Goal: Information Seeking & Learning: Learn about a topic

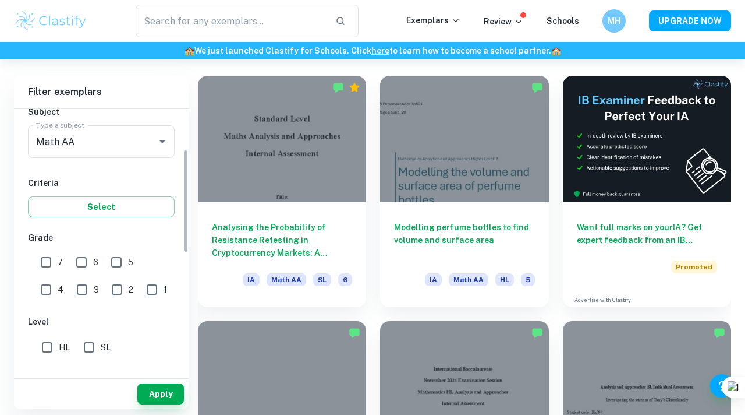
scroll to position [153, 0]
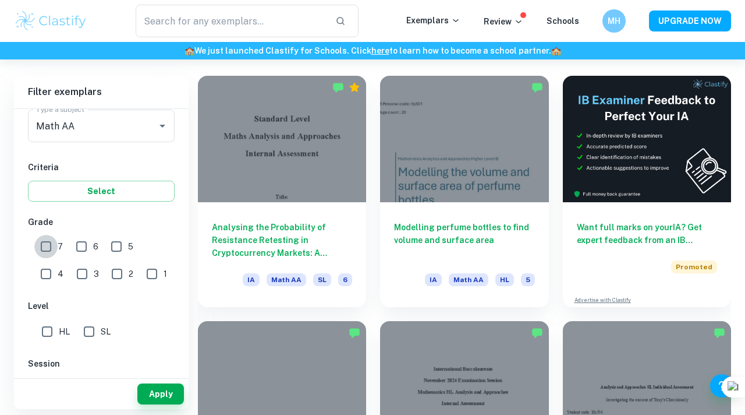
click at [53, 240] on input "7" at bounding box center [45, 246] width 23 height 23
checkbox input "true"
click at [95, 318] on div "SL" at bounding box center [99, 329] width 41 height 28
click at [102, 331] on span "SL" at bounding box center [106, 331] width 10 height 13
click at [101, 331] on input "SL" at bounding box center [88, 331] width 23 height 23
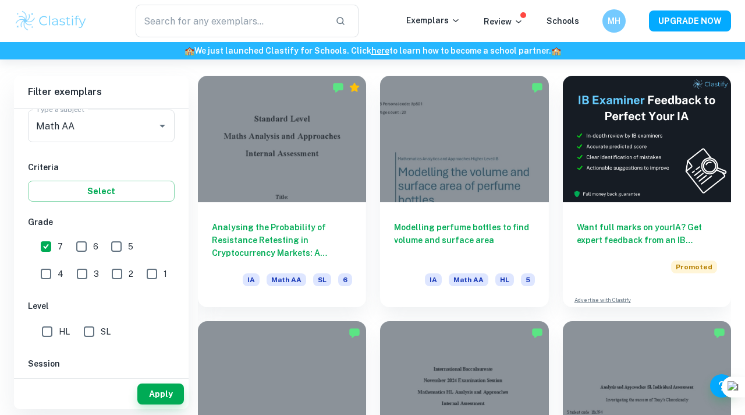
checkbox input "true"
click at [158, 391] on button "Apply" at bounding box center [160, 393] width 47 height 21
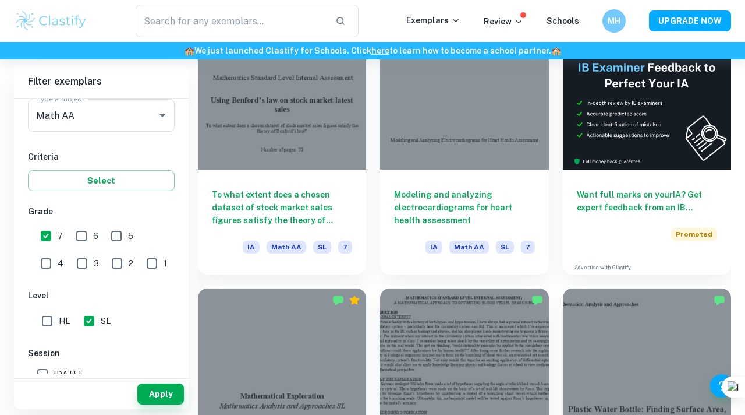
scroll to position [348, 0]
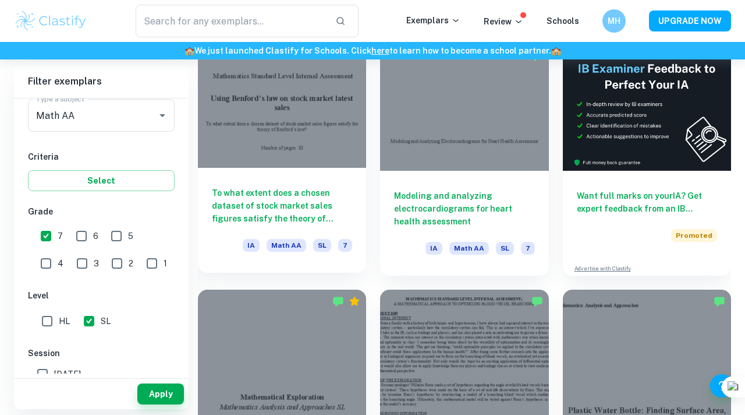
click at [260, 138] on div at bounding box center [282, 104] width 168 height 126
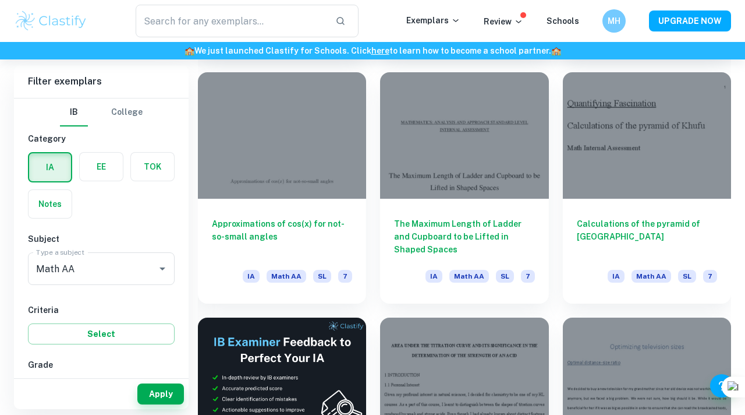
scroll to position [1545, 0]
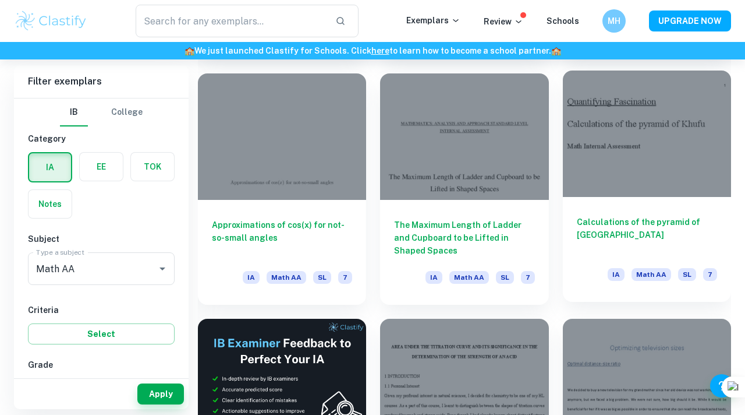
click at [628, 208] on div "Calculations of the pyramid of Khufu IA Math AA SL 7" at bounding box center [647, 249] width 168 height 105
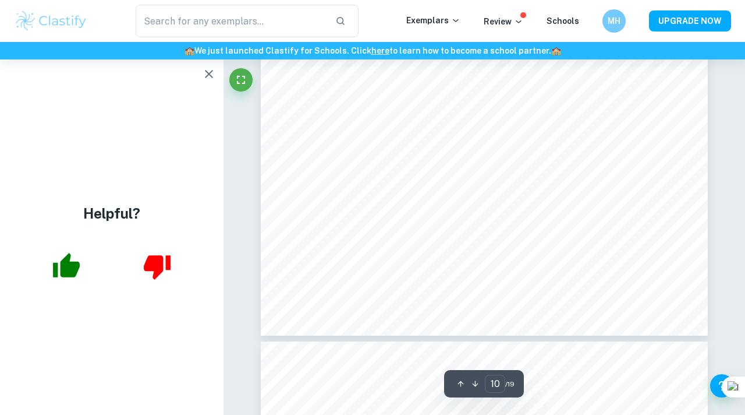
scroll to position [6317, 0]
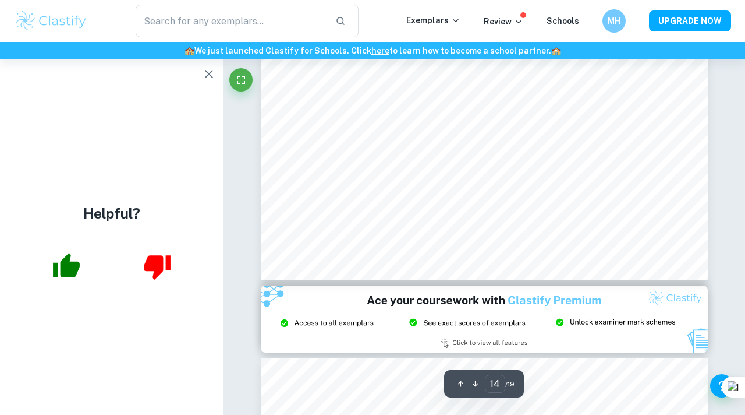
type input "15"
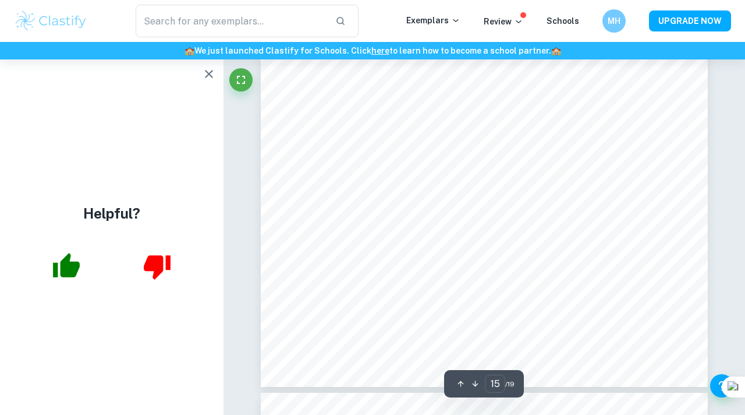
scroll to position [9664, 0]
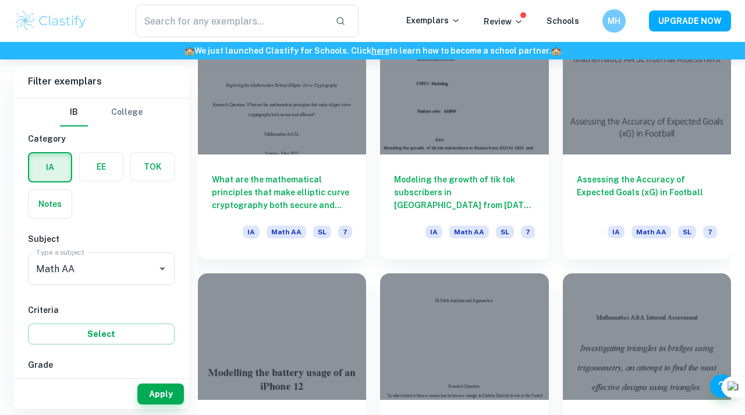
scroll to position [2660, 0]
